Goal: Task Accomplishment & Management: Use online tool/utility

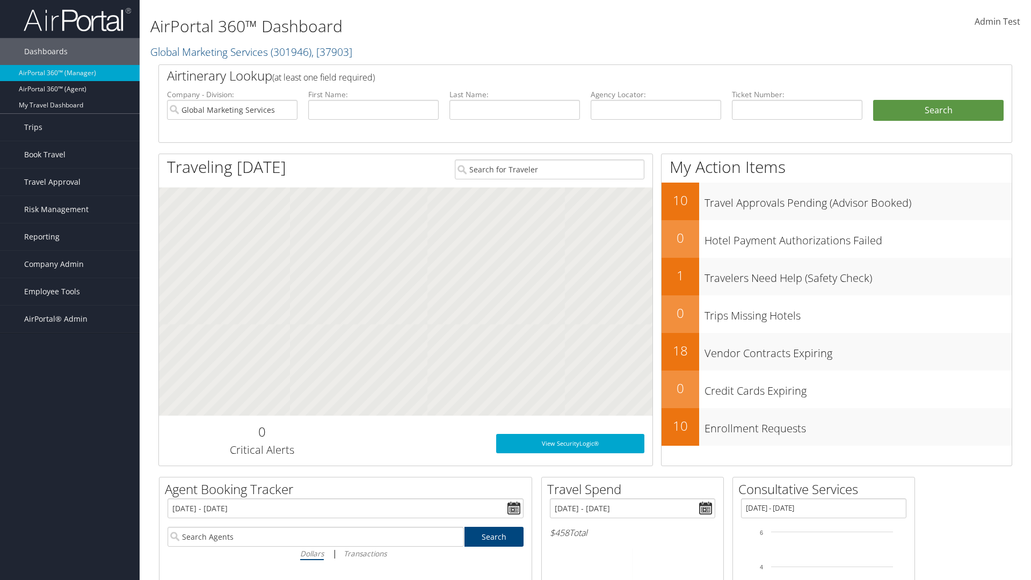
click at [70, 209] on span "Risk Management" at bounding box center [56, 209] width 64 height 27
click at [0, 0] on link "Notifications" at bounding box center [0, 0] width 0 height 0
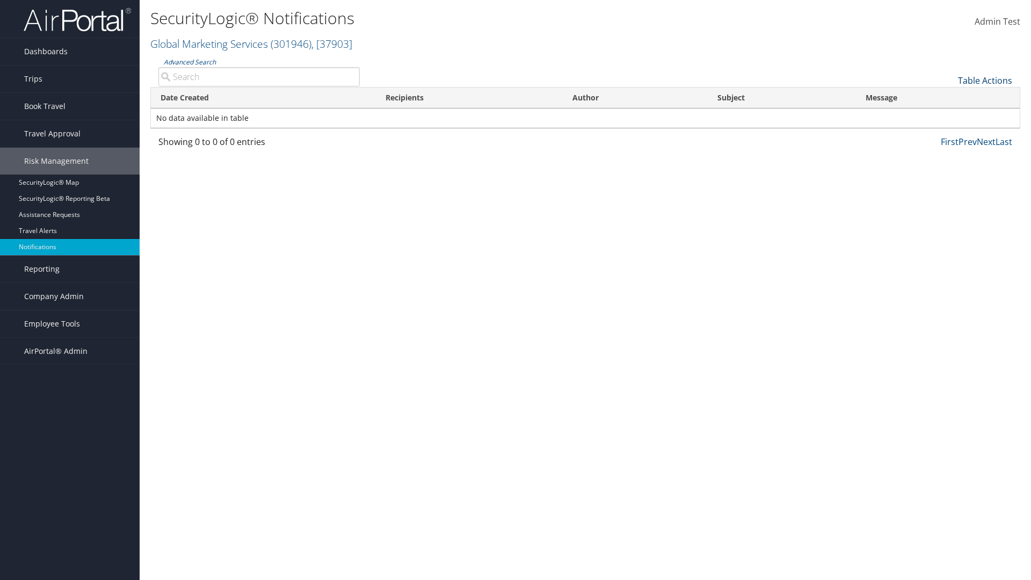
click at [985, 80] on link "Table Actions" at bounding box center [985, 81] width 54 height 12
click at [949, 97] on link "Download Report" at bounding box center [949, 97] width 141 height 18
click at [985, 80] on link "Table Actions" at bounding box center [985, 81] width 54 height 12
click at [949, 98] on link "Date Created" at bounding box center [949, 98] width 141 height 18
click at [949, 116] on link "Recipients" at bounding box center [949, 116] width 141 height 18
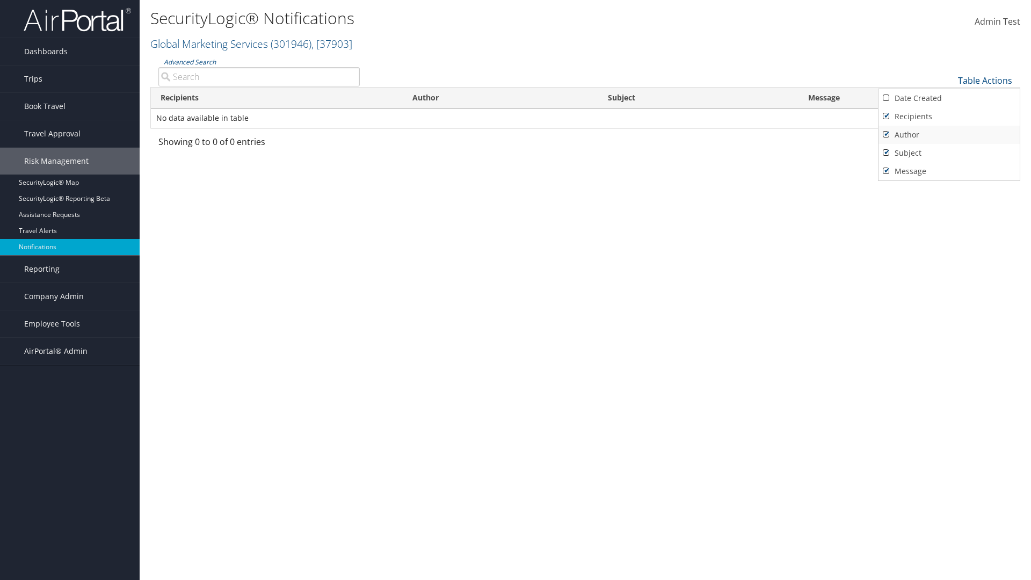
click at [949, 134] on link "Author" at bounding box center [949, 135] width 141 height 18
click at [949, 153] on link "Subject" at bounding box center [949, 153] width 141 height 18
click at [949, 171] on link "Message" at bounding box center [949, 171] width 141 height 18
click at [516, 290] on div at bounding box center [515, 290] width 1031 height 580
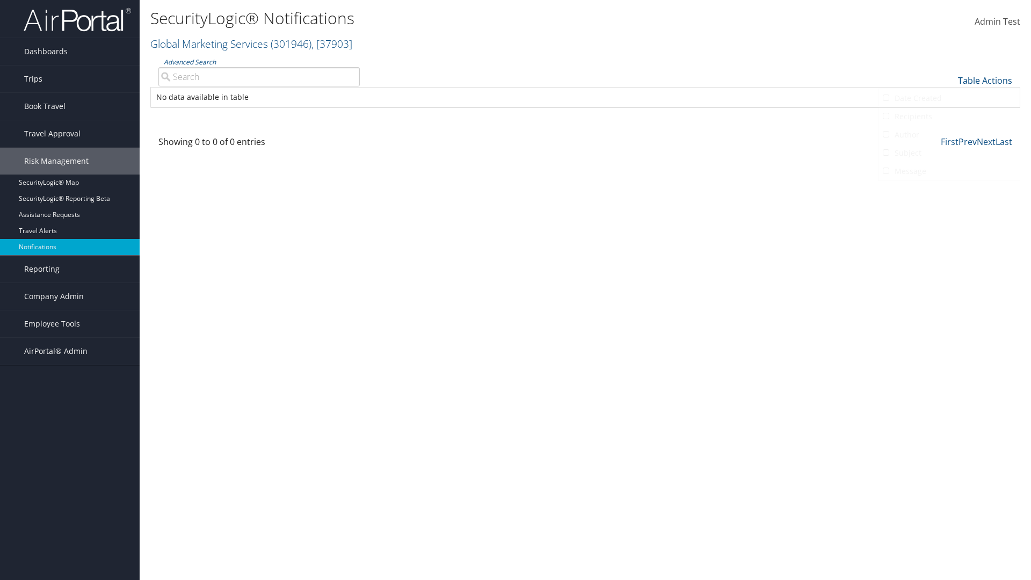
scroll to position [13, 0]
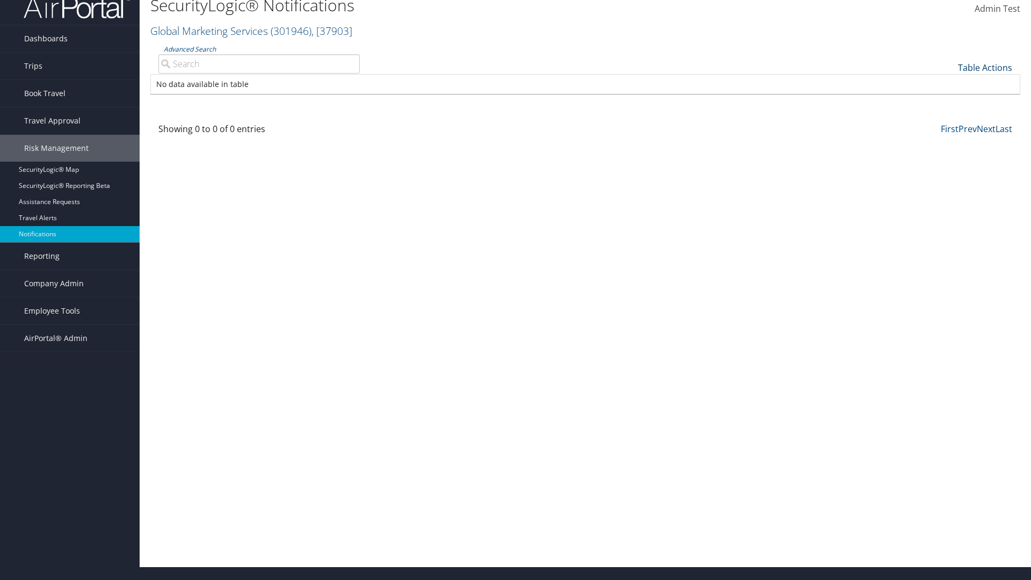
click at [985, 67] on link "Table Actions" at bounding box center [985, 68] width 54 height 12
click at [949, 102] on link "Column Visibility" at bounding box center [949, 102] width 141 height 18
click at [949, 85] on link "Date Created" at bounding box center [949, 85] width 141 height 18
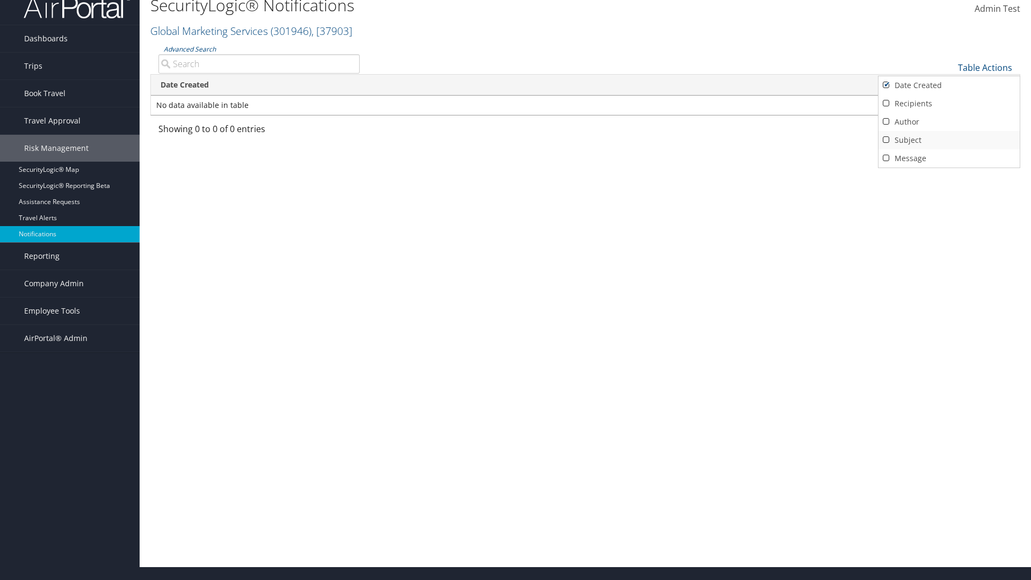
click at [949, 103] on link "Recipients" at bounding box center [949, 104] width 141 height 18
click at [949, 121] on link "Author" at bounding box center [949, 122] width 141 height 18
click at [949, 140] on link "Subject" at bounding box center [949, 140] width 141 height 18
click at [949, 158] on link "Message" at bounding box center [949, 158] width 141 height 18
click at [516, 290] on div at bounding box center [515, 290] width 1031 height 580
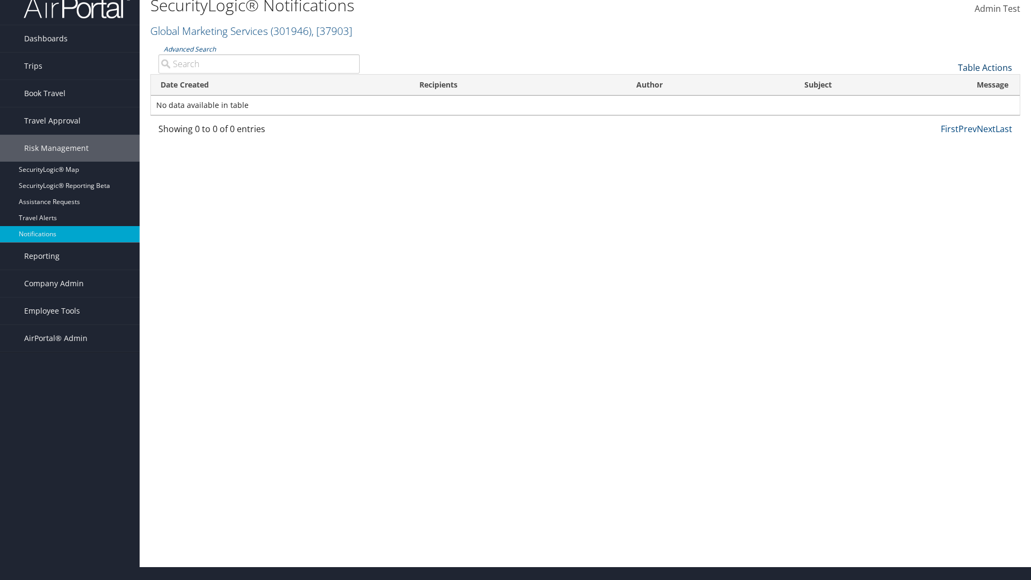
click at [985, 67] on link "Table Actions" at bounding box center [985, 68] width 54 height 12
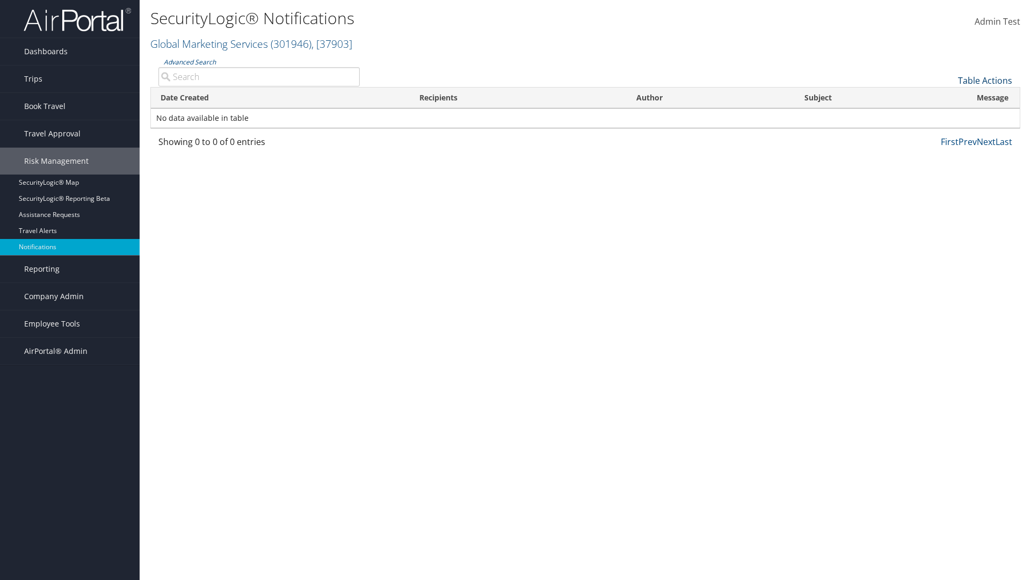
click at [985, 80] on link "Table Actions" at bounding box center [985, 81] width 54 height 12
click at [949, 133] on link "Page Length" at bounding box center [949, 134] width 141 height 18
